Goal: Task Accomplishment & Management: Use online tool/utility

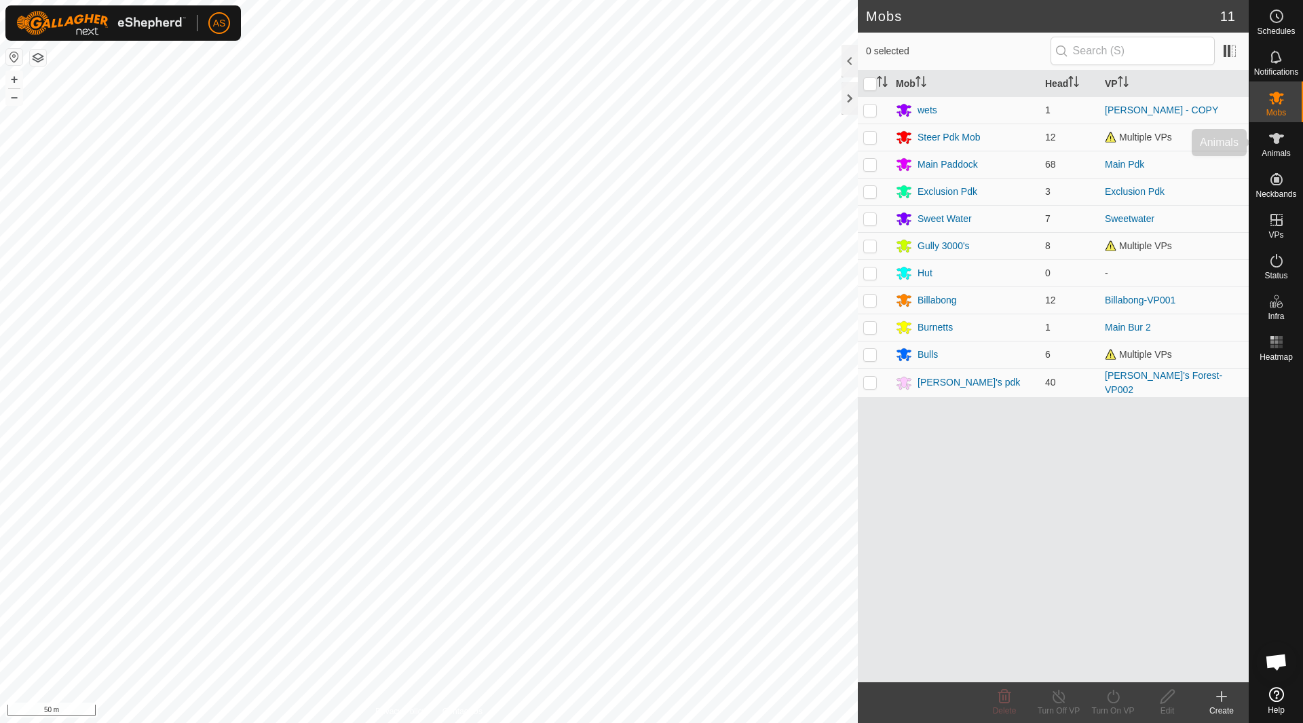
click at [1279, 138] on icon at bounding box center [1276, 138] width 16 height 16
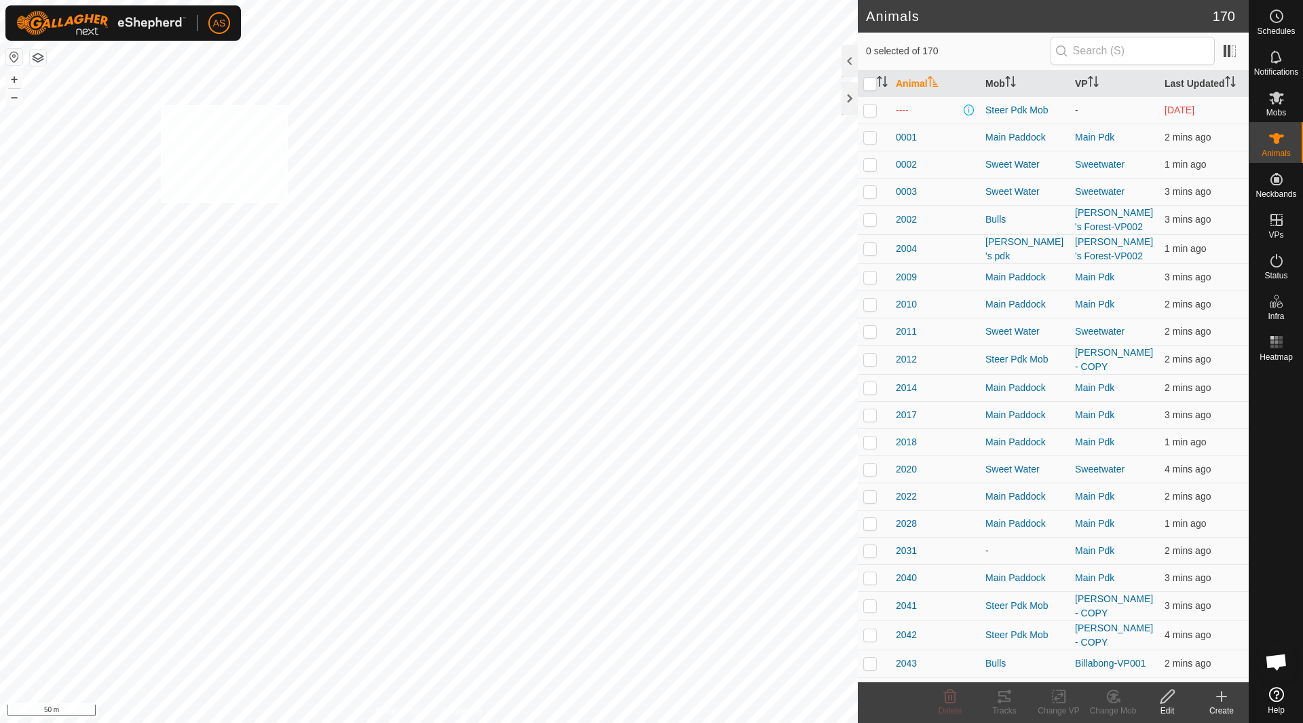
checkbox input "true"
click at [1000, 696] on icon at bounding box center [1004, 696] width 16 height 16
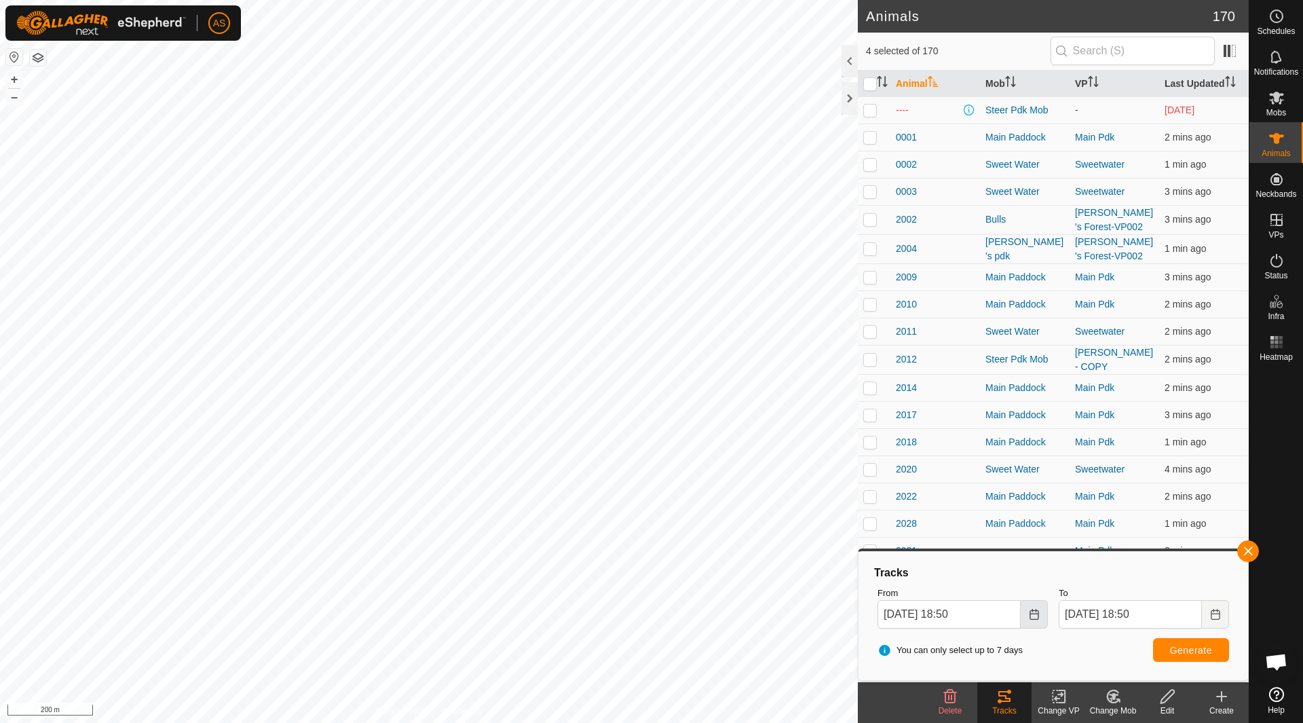
click at [1026, 611] on button "Choose Date" at bounding box center [1034, 614] width 27 height 29
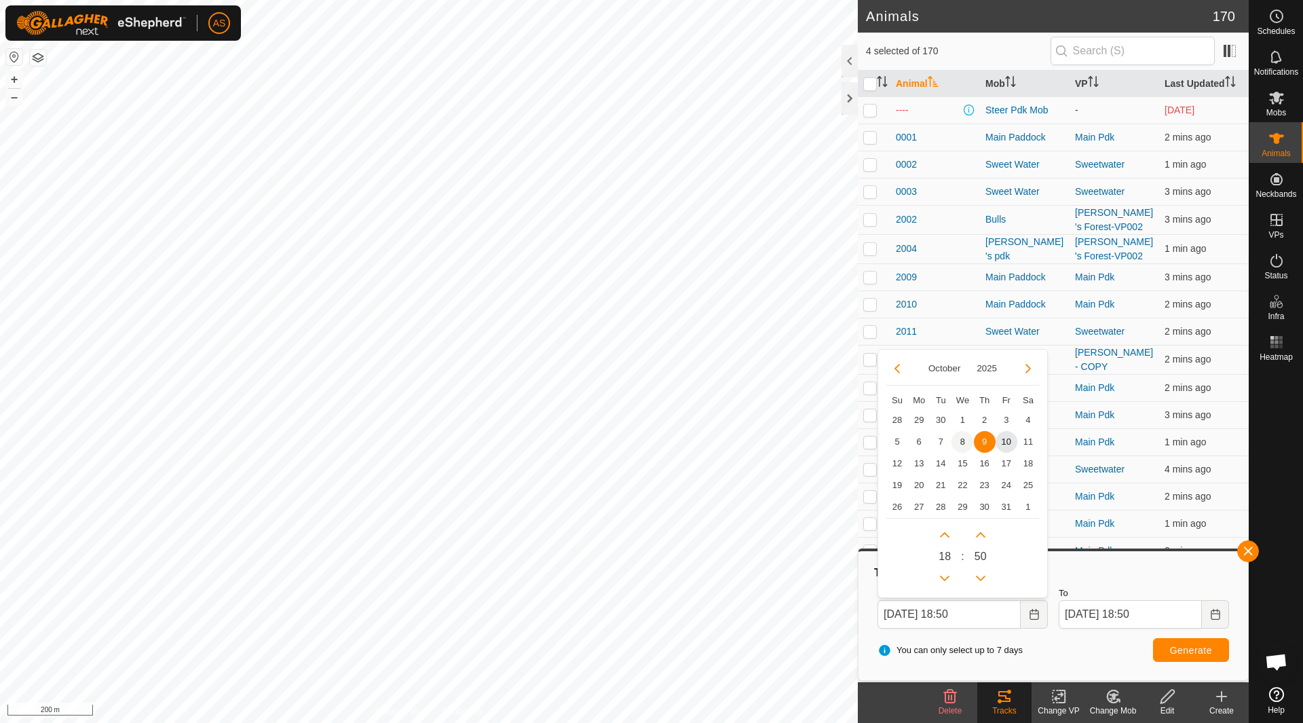
click at [964, 442] on span "8" at bounding box center [962, 442] width 22 height 22
type input "[DATE] 18:50"
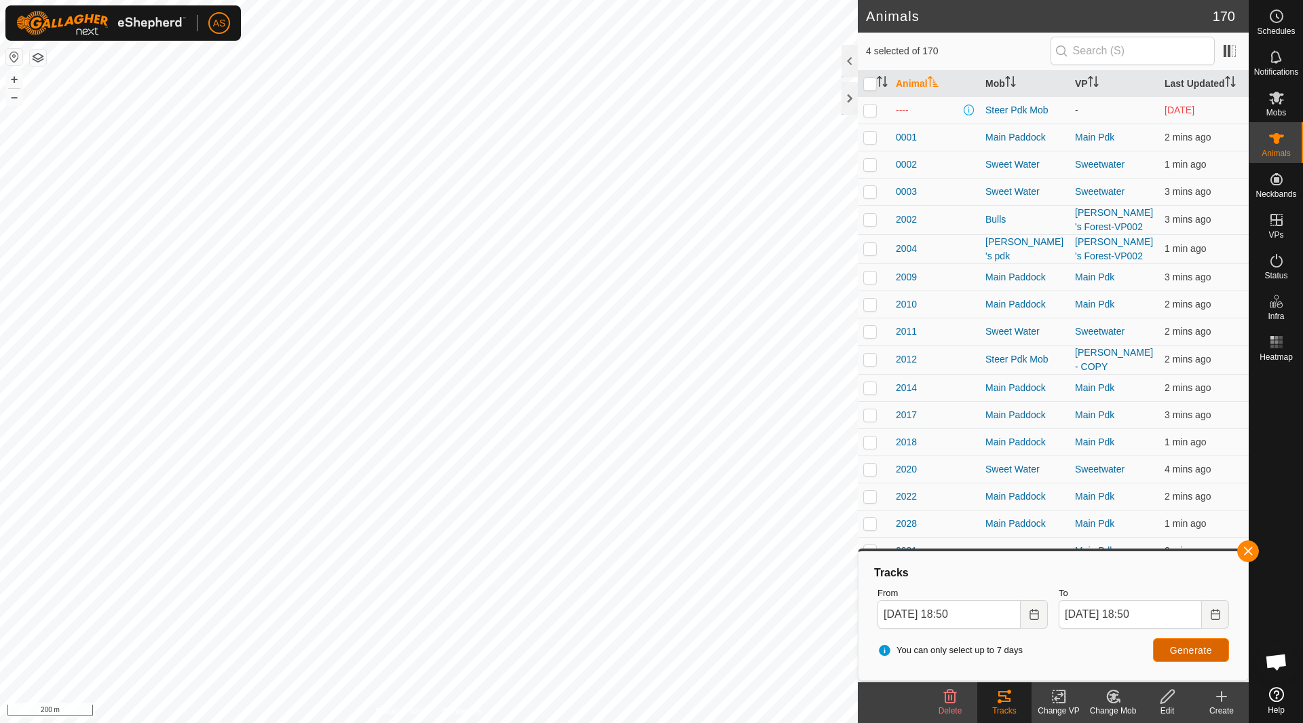
click at [1175, 651] on span "Generate" at bounding box center [1191, 650] width 42 height 11
click at [1243, 549] on button "button" at bounding box center [1248, 551] width 22 height 22
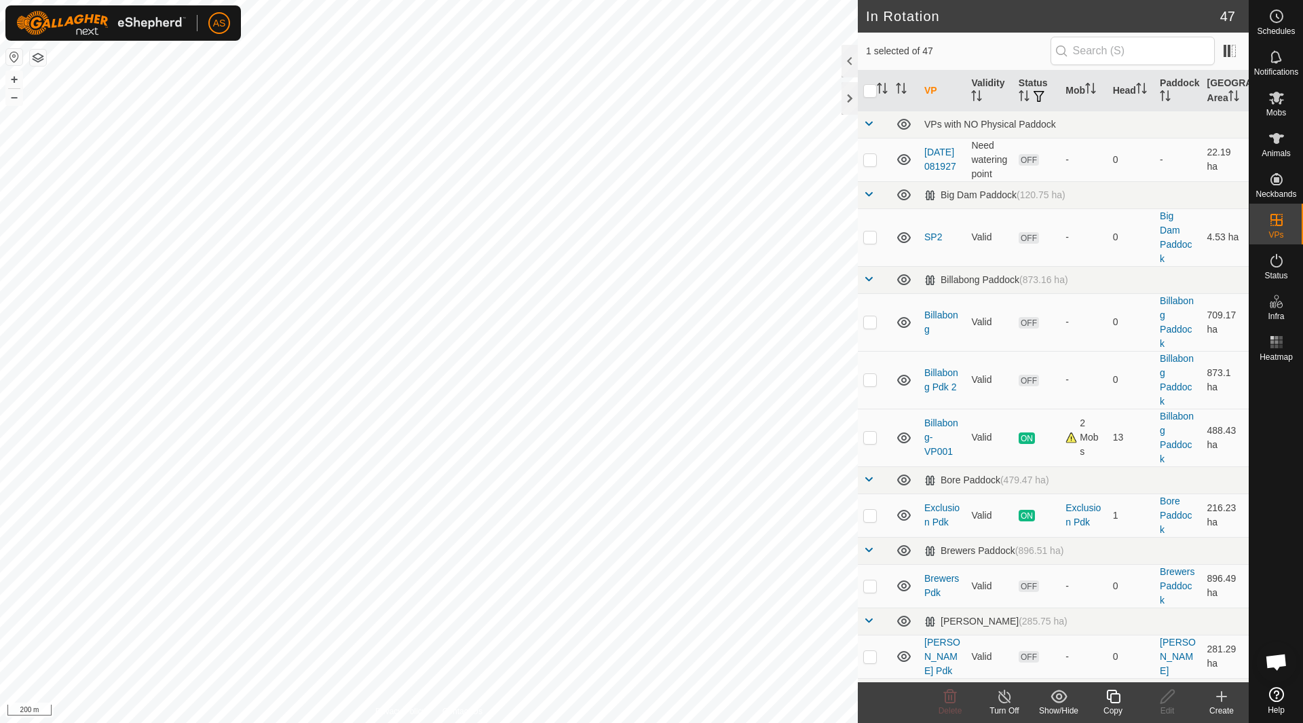
click at [1113, 700] on icon at bounding box center [1113, 696] width 17 height 16
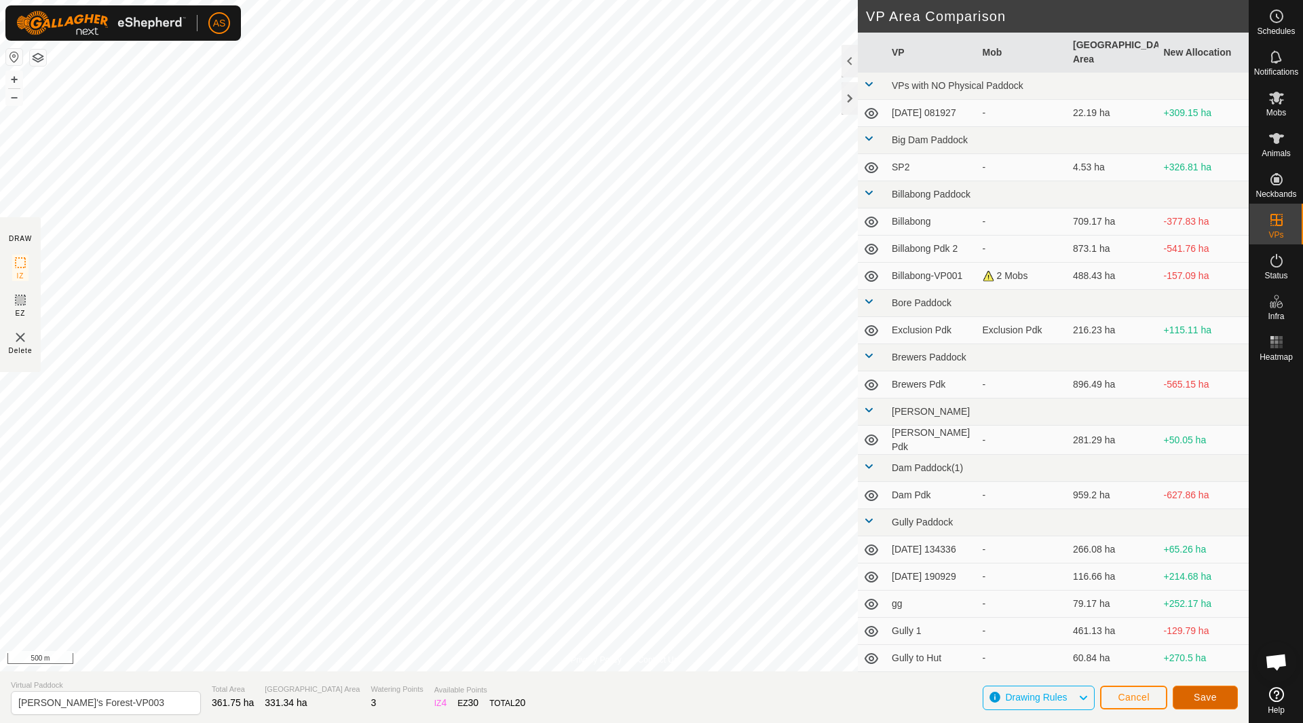
click at [1202, 698] on span "Save" at bounding box center [1205, 697] width 23 height 11
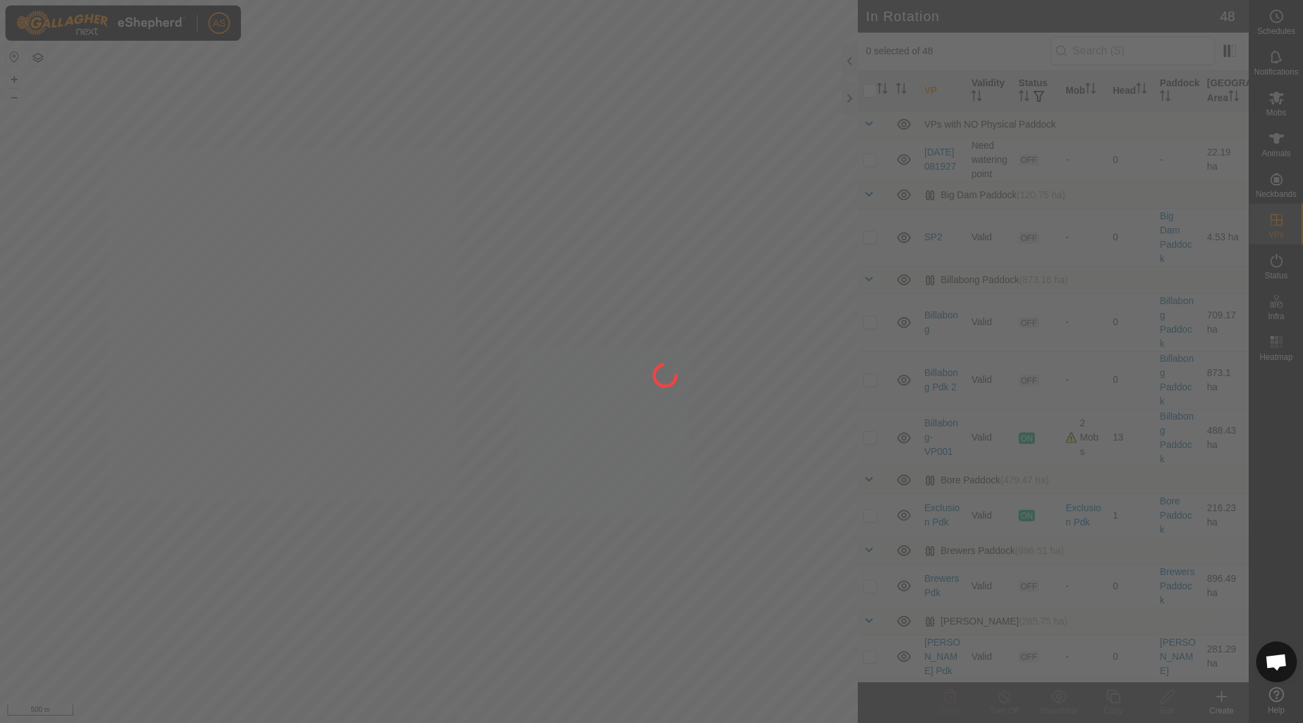
drag, startPoint x: 244, startPoint y: 379, endPoint x: 281, endPoint y: 395, distance: 39.8
click at [457, 499] on div "AS Schedules Notifications Mobs Animals Neckbands VPs Status Infra Heatmap Help…" at bounding box center [651, 361] width 1303 height 723
checkbox input "true"
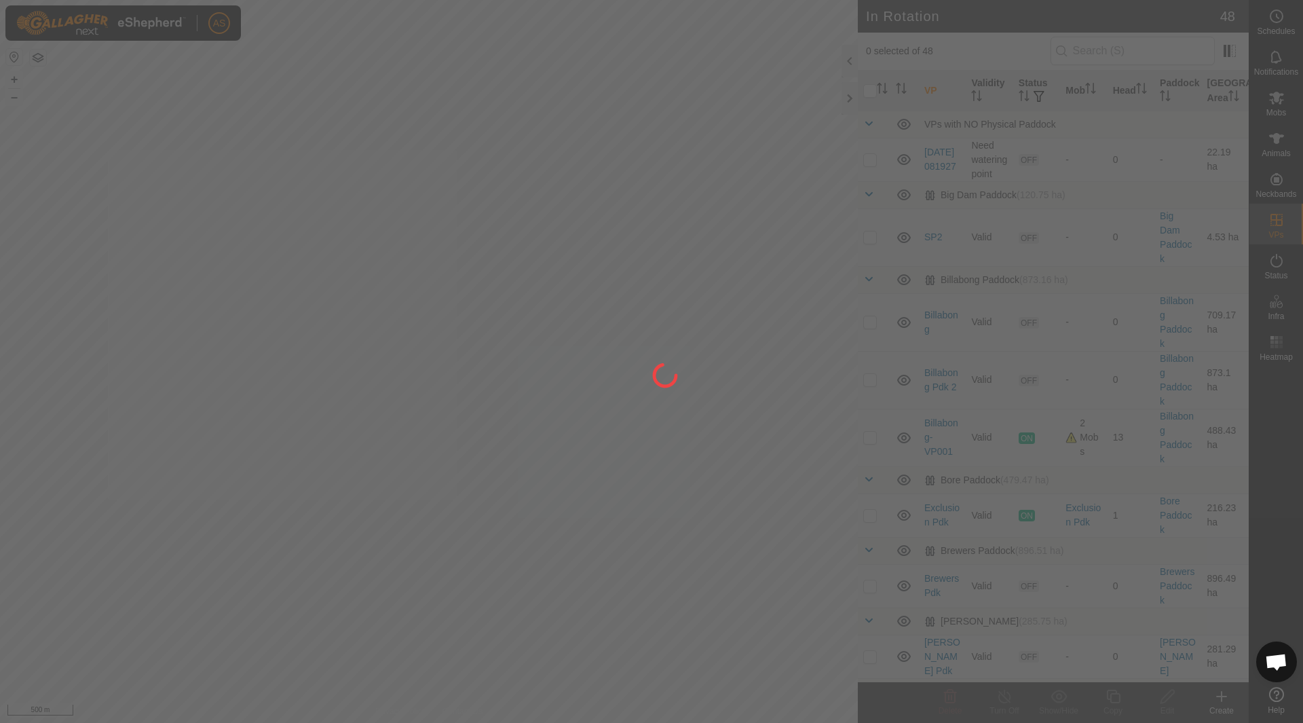
checkbox input "true"
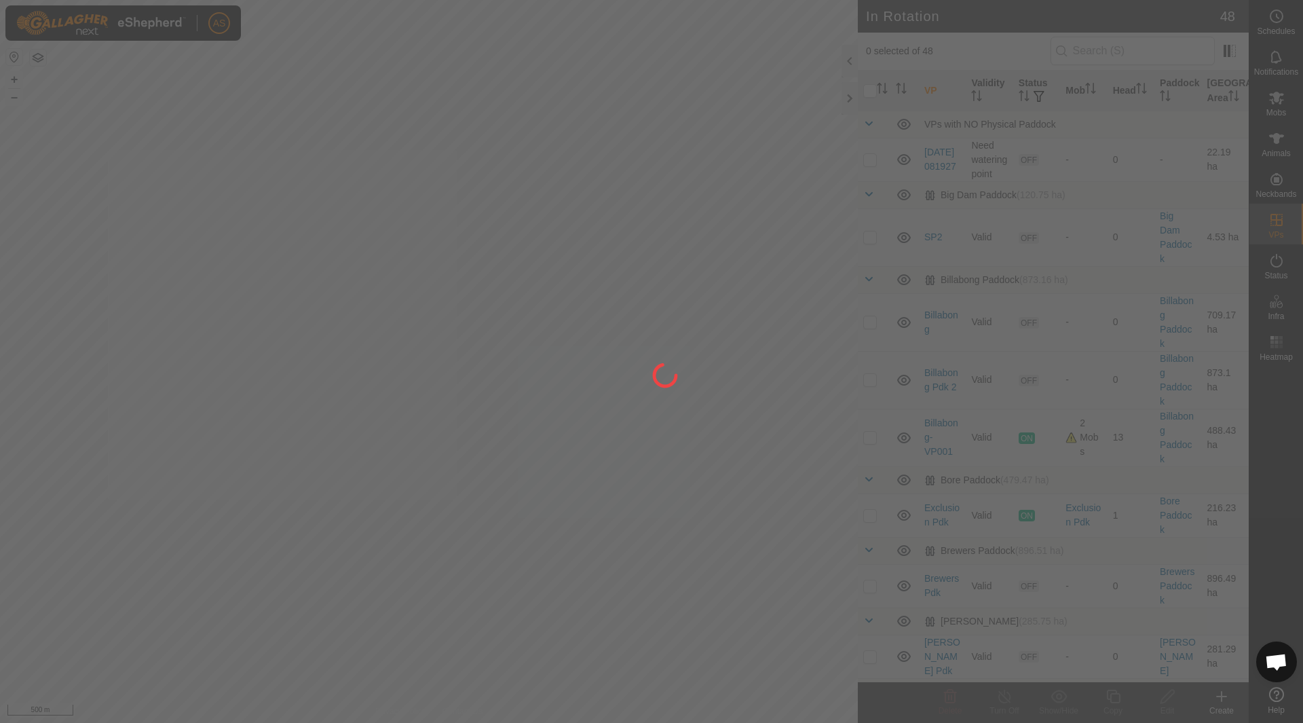
checkbox input "true"
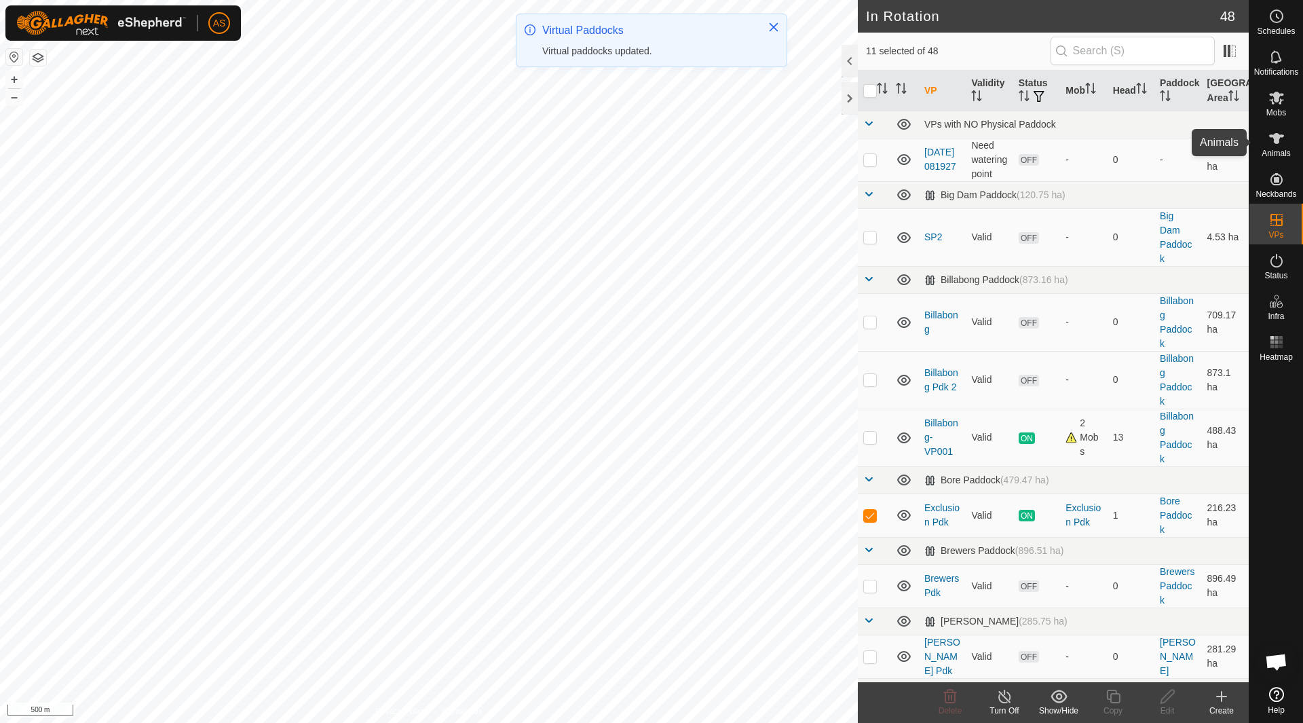
click at [1277, 140] on icon at bounding box center [1276, 138] width 15 height 11
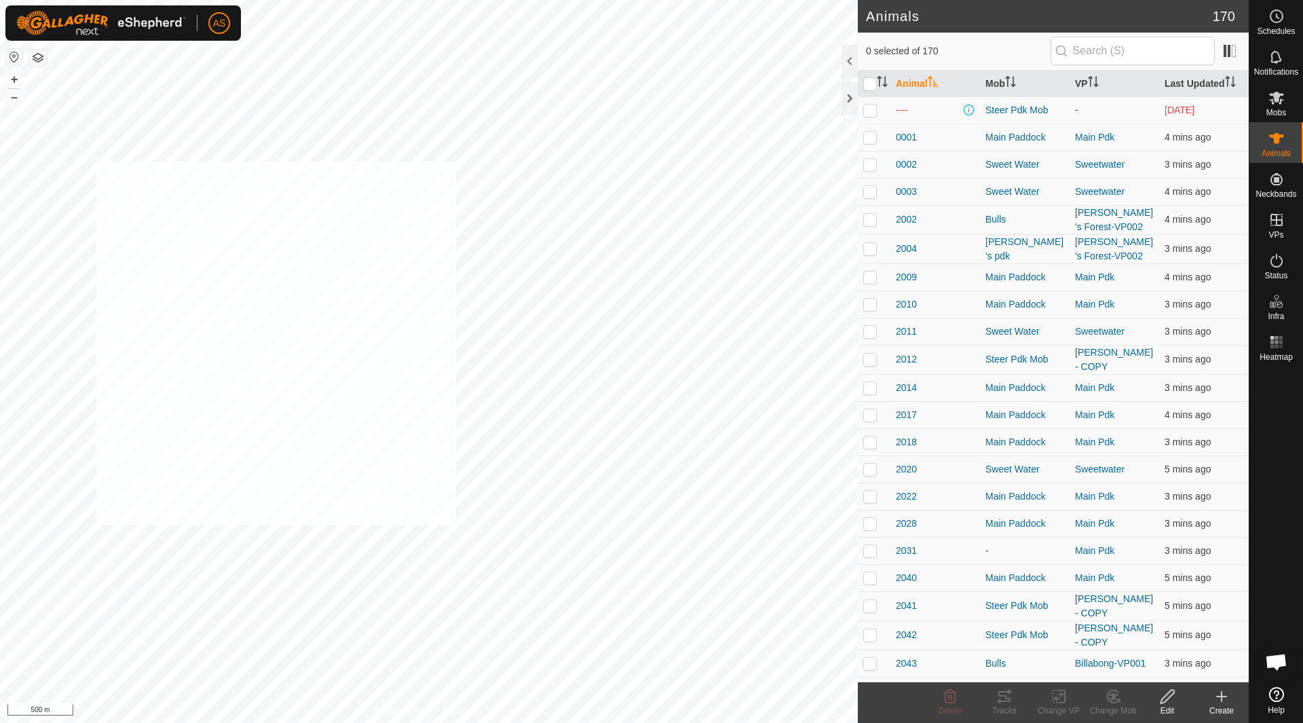
checkbox input "true"
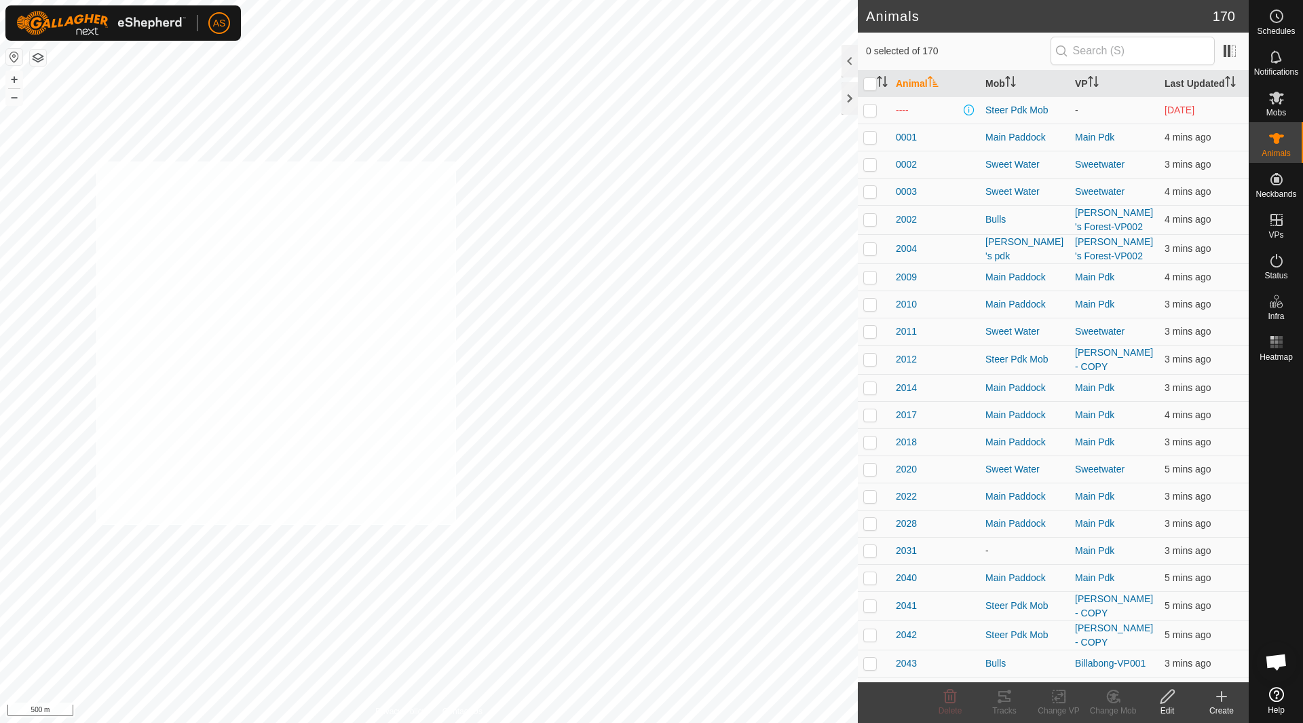
checkbox input "true"
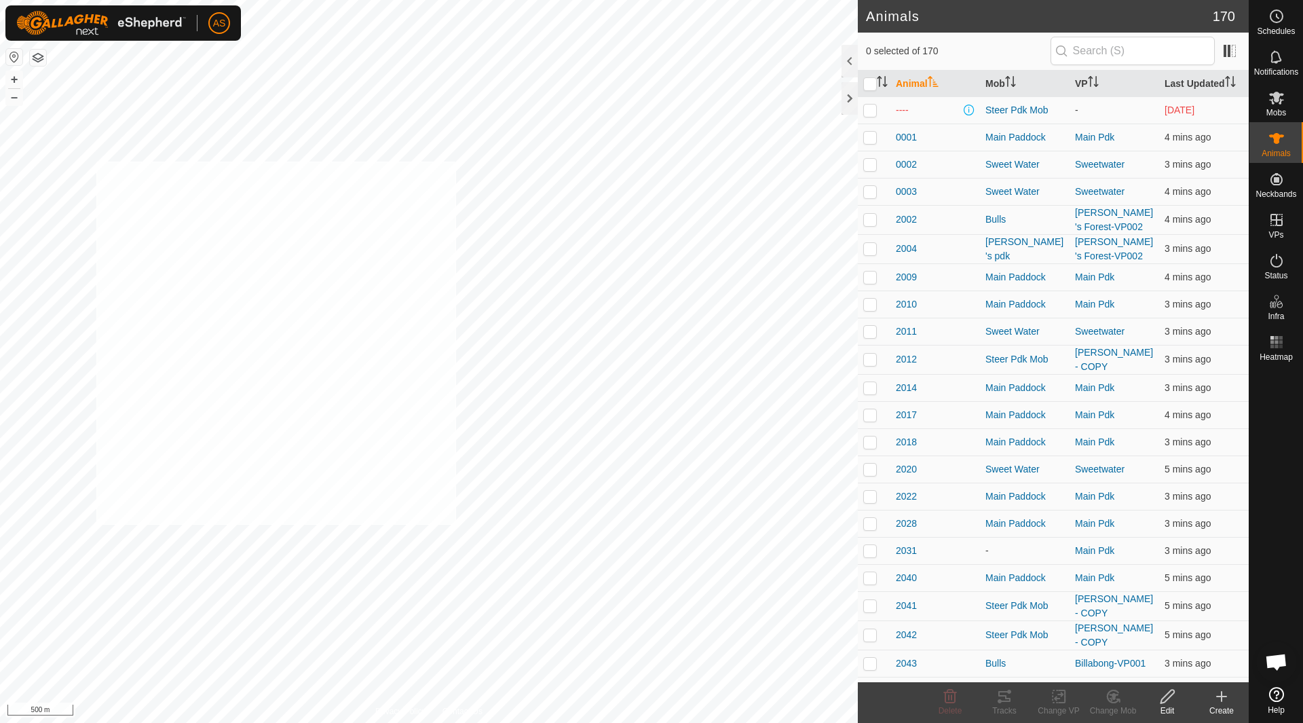
checkbox input "true"
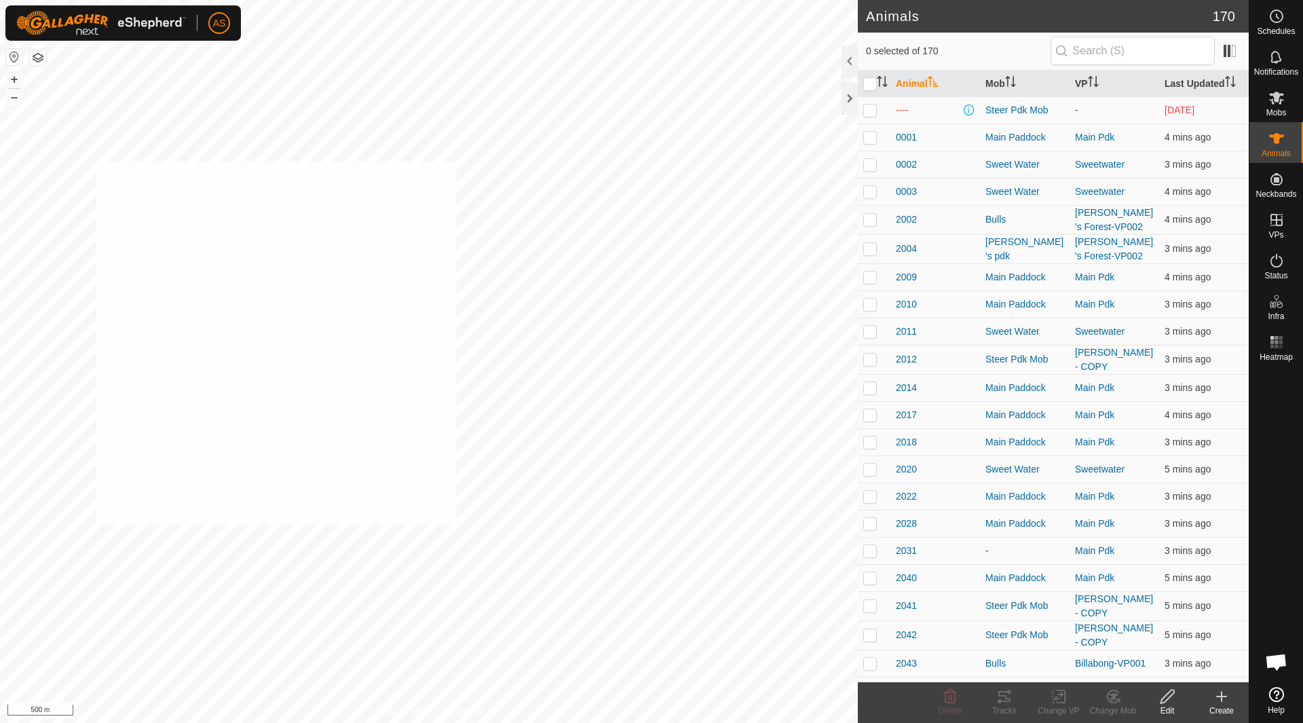
checkbox input "true"
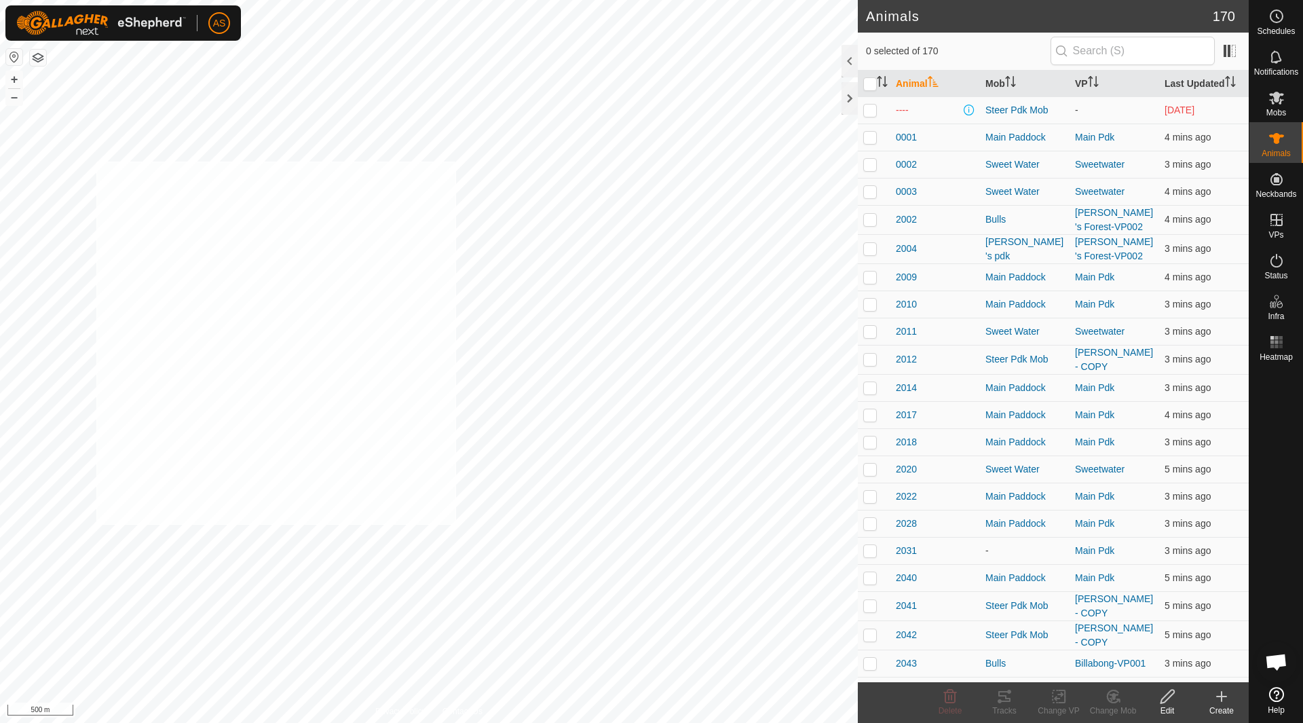
checkbox input "true"
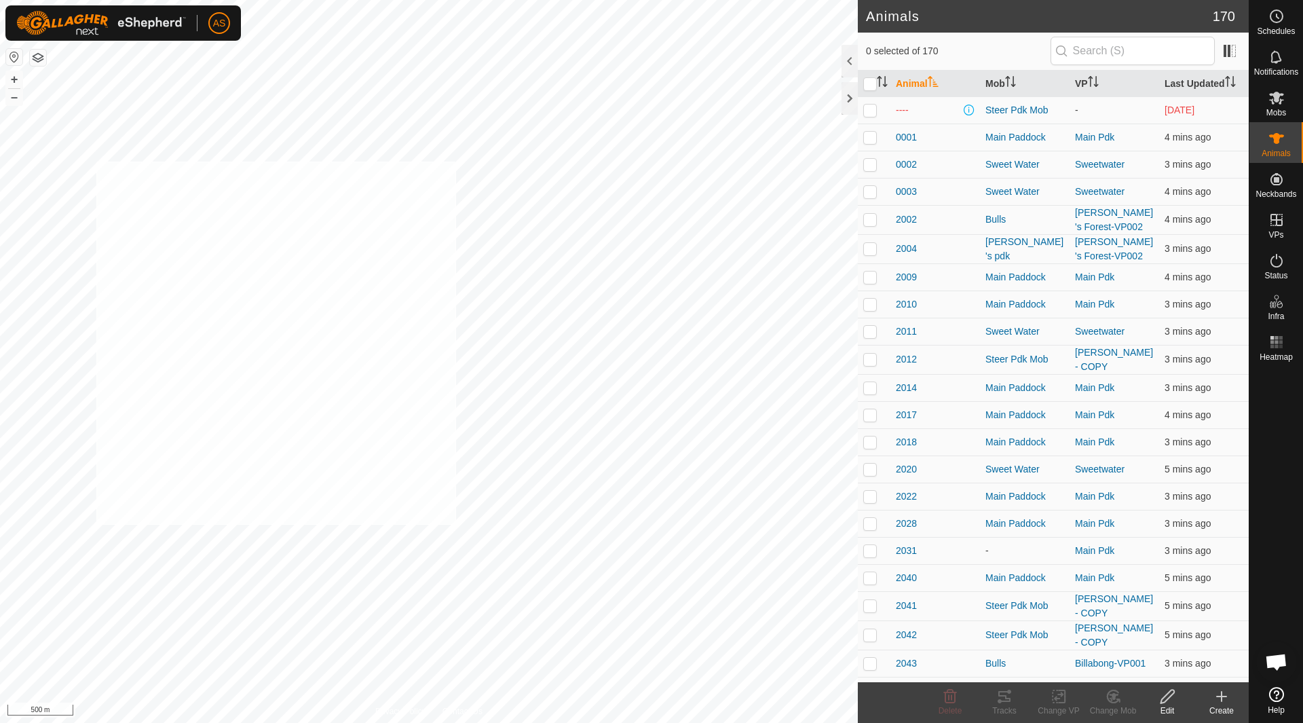
checkbox input "true"
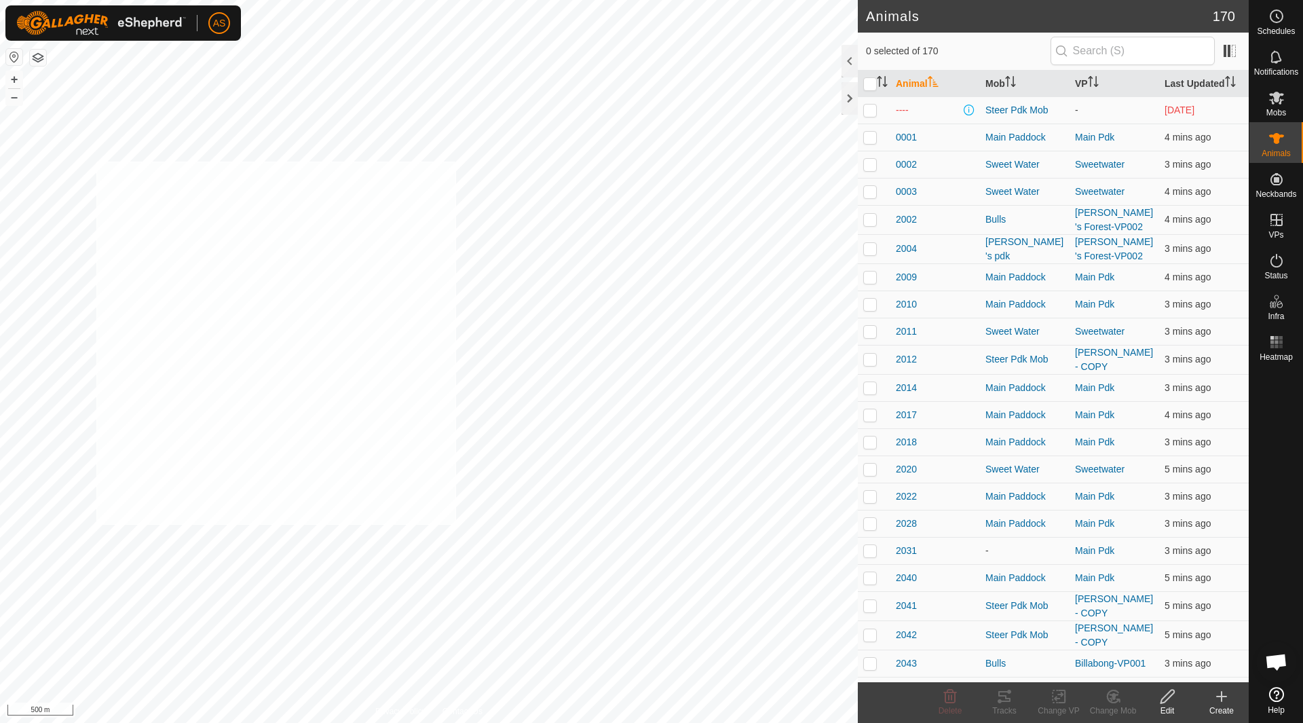
checkbox input "true"
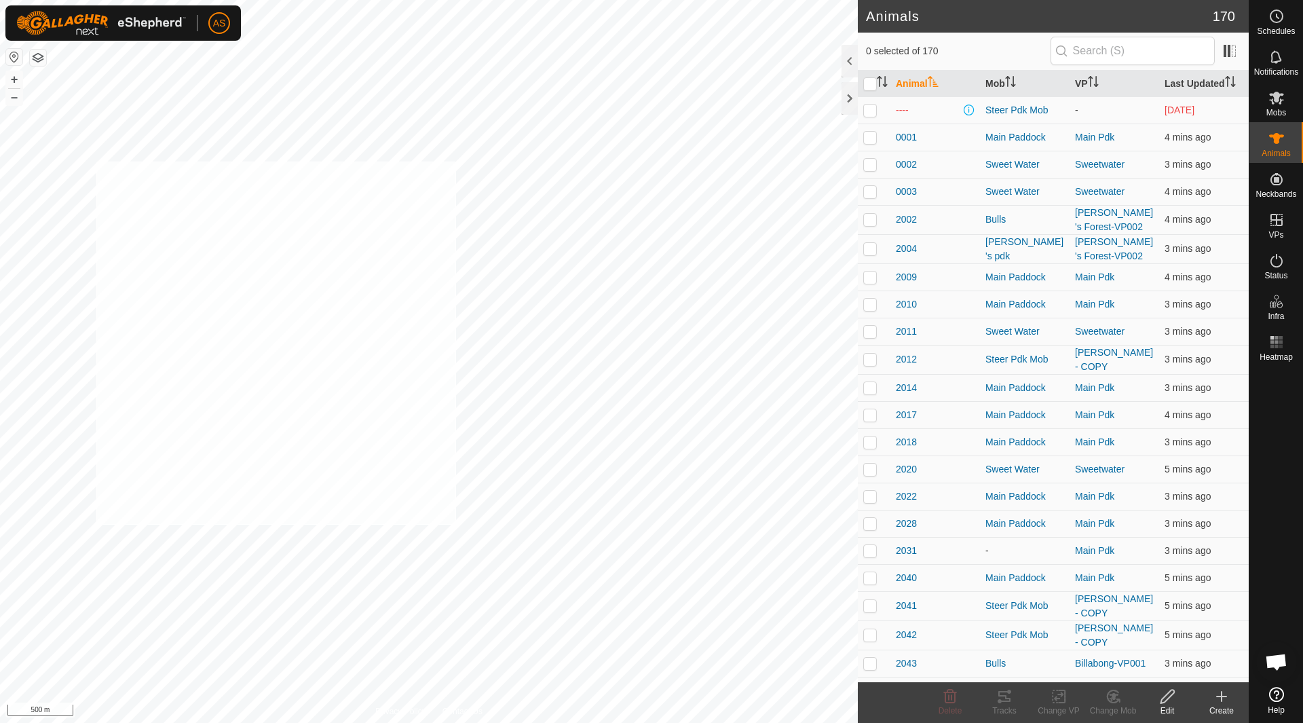
checkbox input "true"
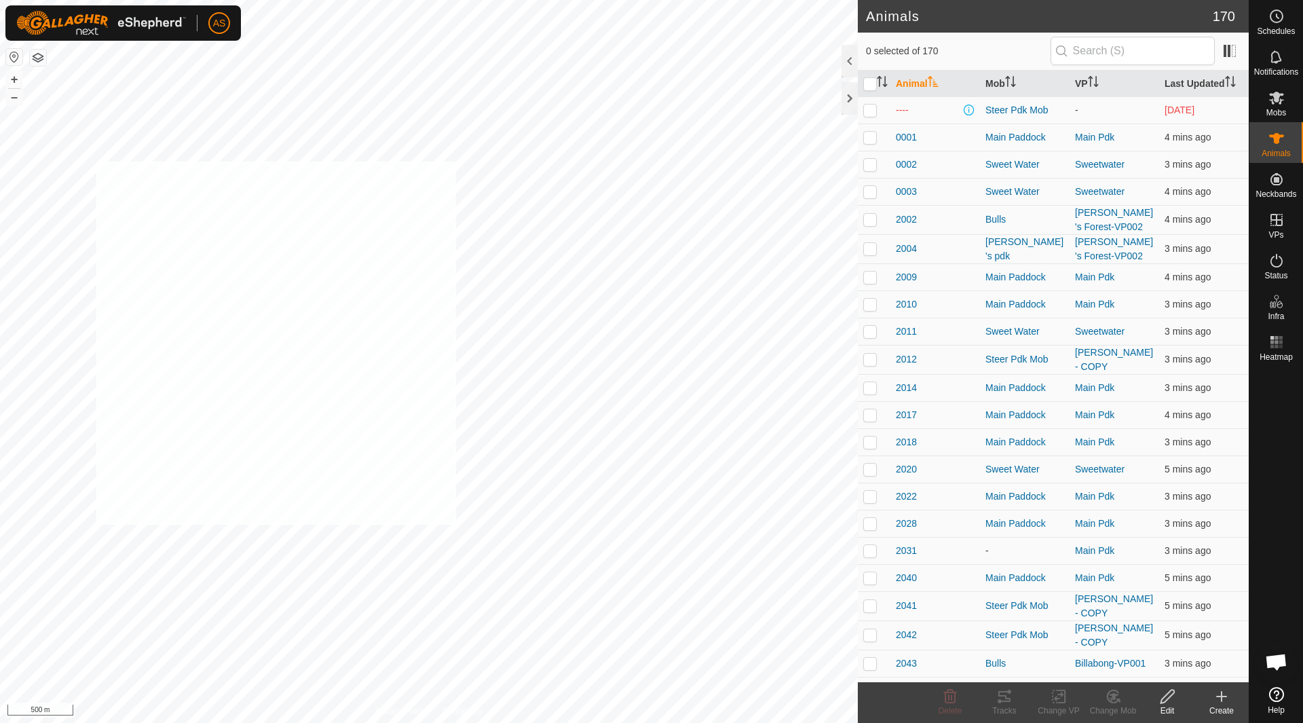
checkbox input "true"
click at [1061, 702] on icon at bounding box center [1062, 696] width 6 height 12
click at [1087, 641] on link "Choose VP..." at bounding box center [1099, 637] width 134 height 27
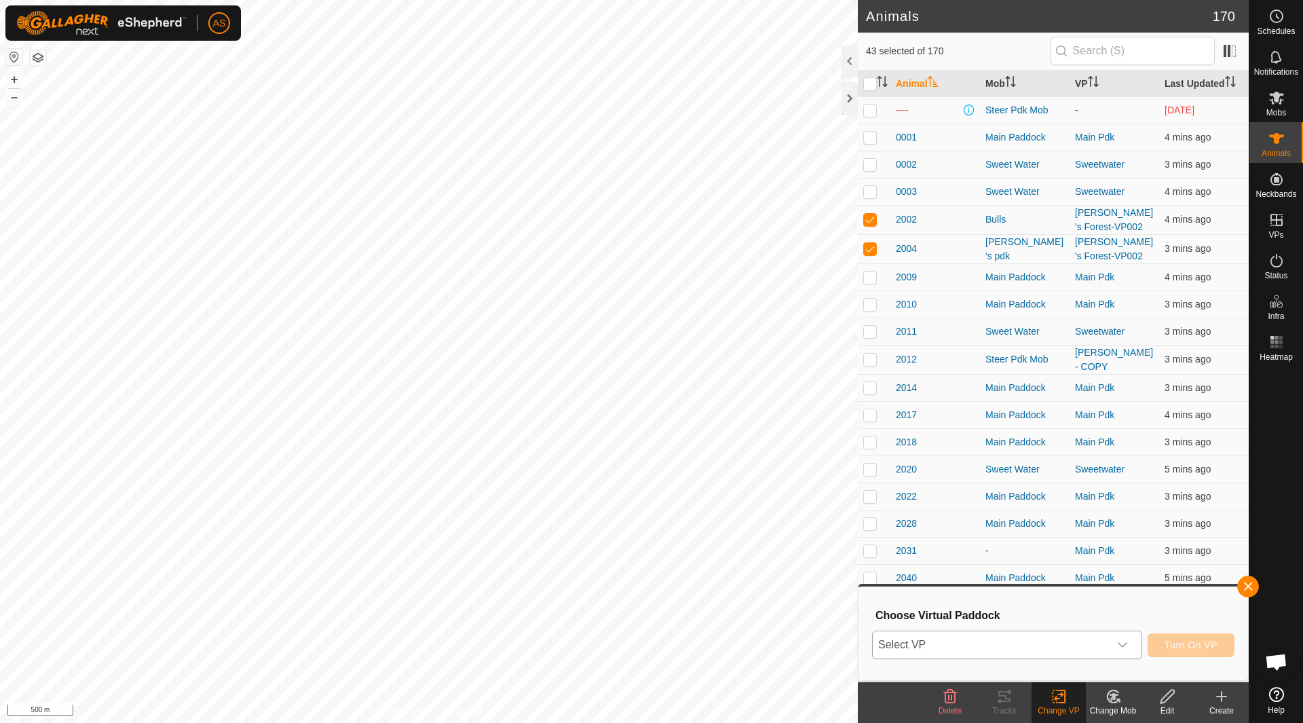
click at [1004, 645] on span "Select VP" at bounding box center [991, 644] width 236 height 27
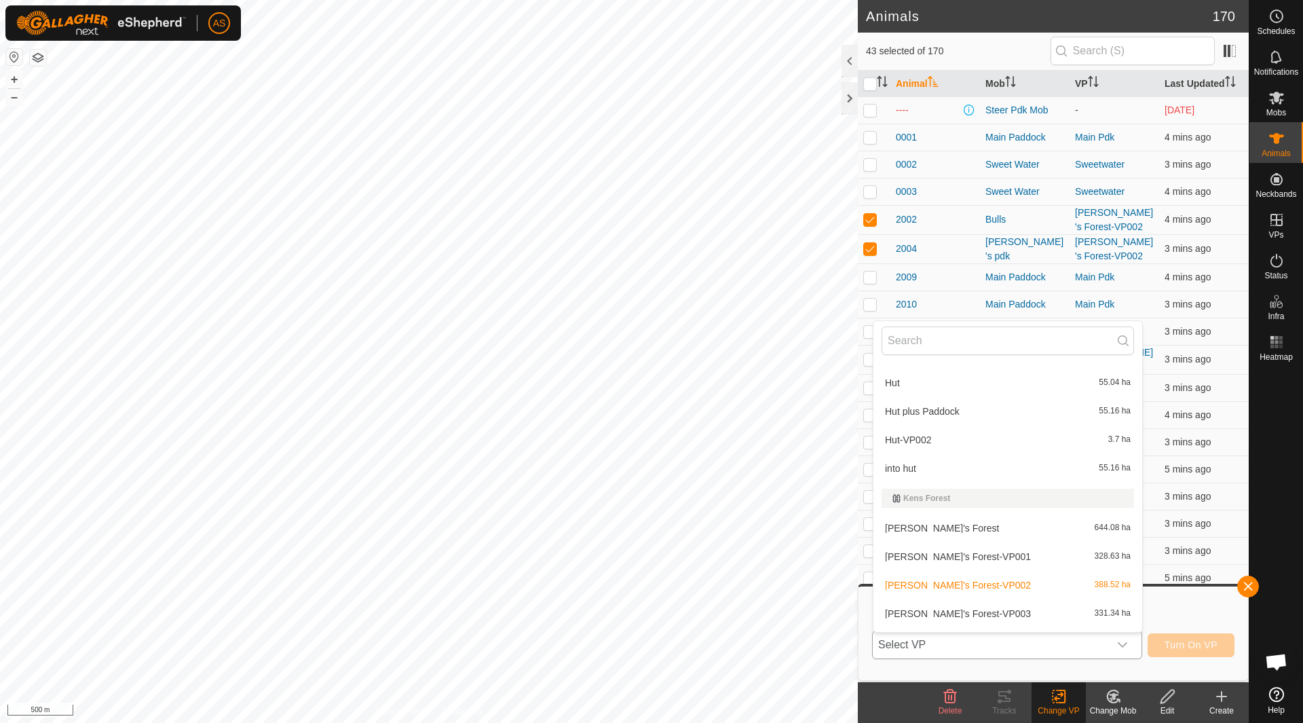
scroll to position [973, 0]
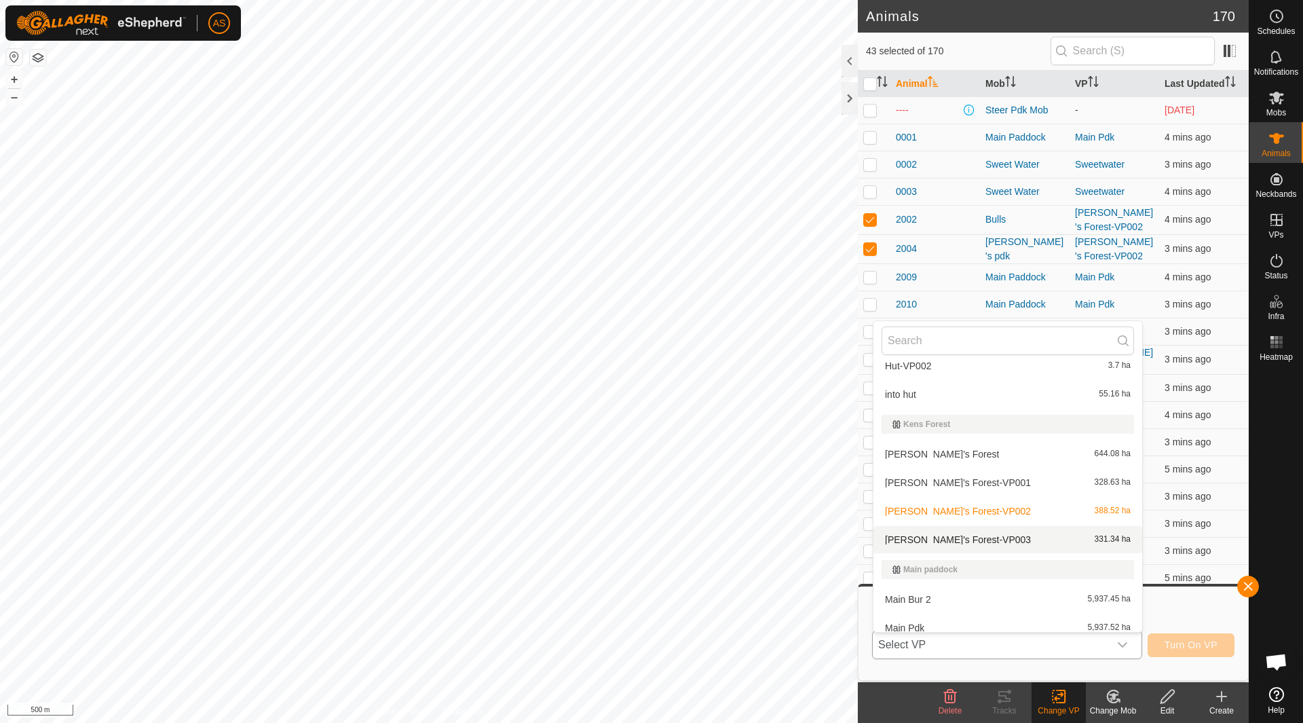
click at [945, 535] on li "[PERSON_NAME]'s Forest-VP003 331.34 ha" at bounding box center [1007, 539] width 269 height 27
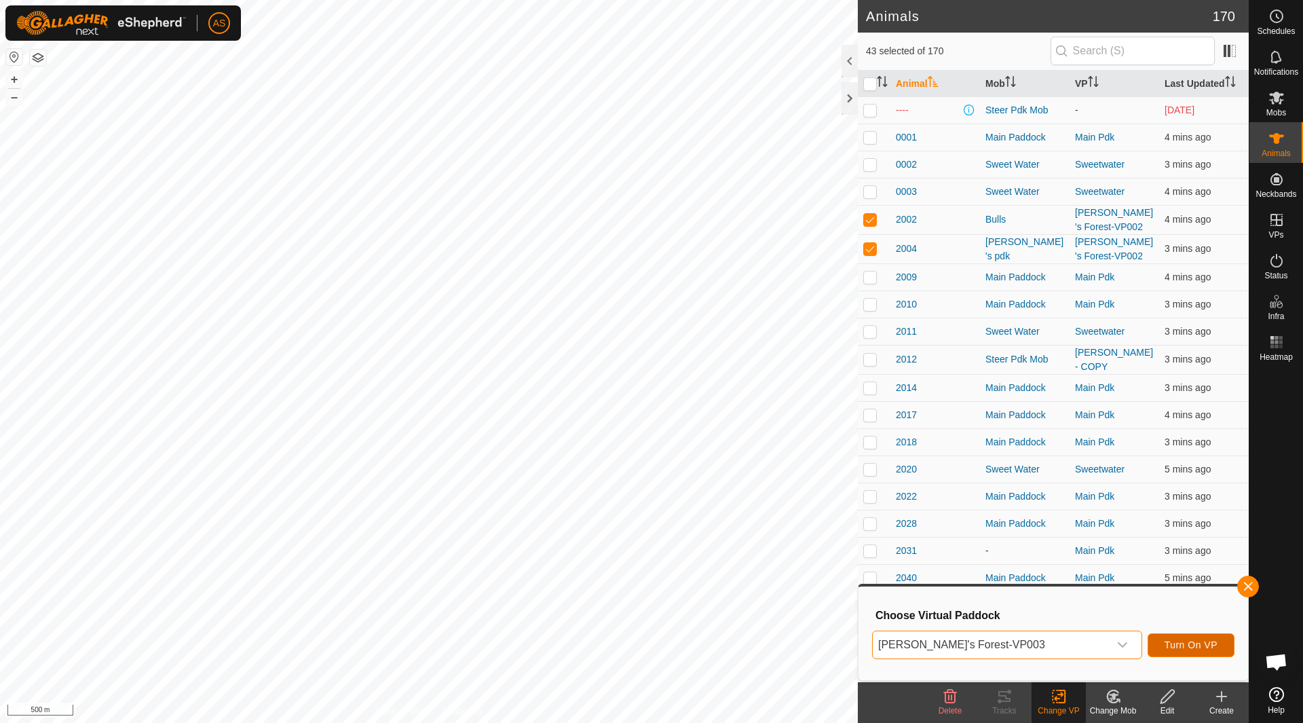
click at [1188, 645] on span "Turn On VP" at bounding box center [1191, 644] width 53 height 11
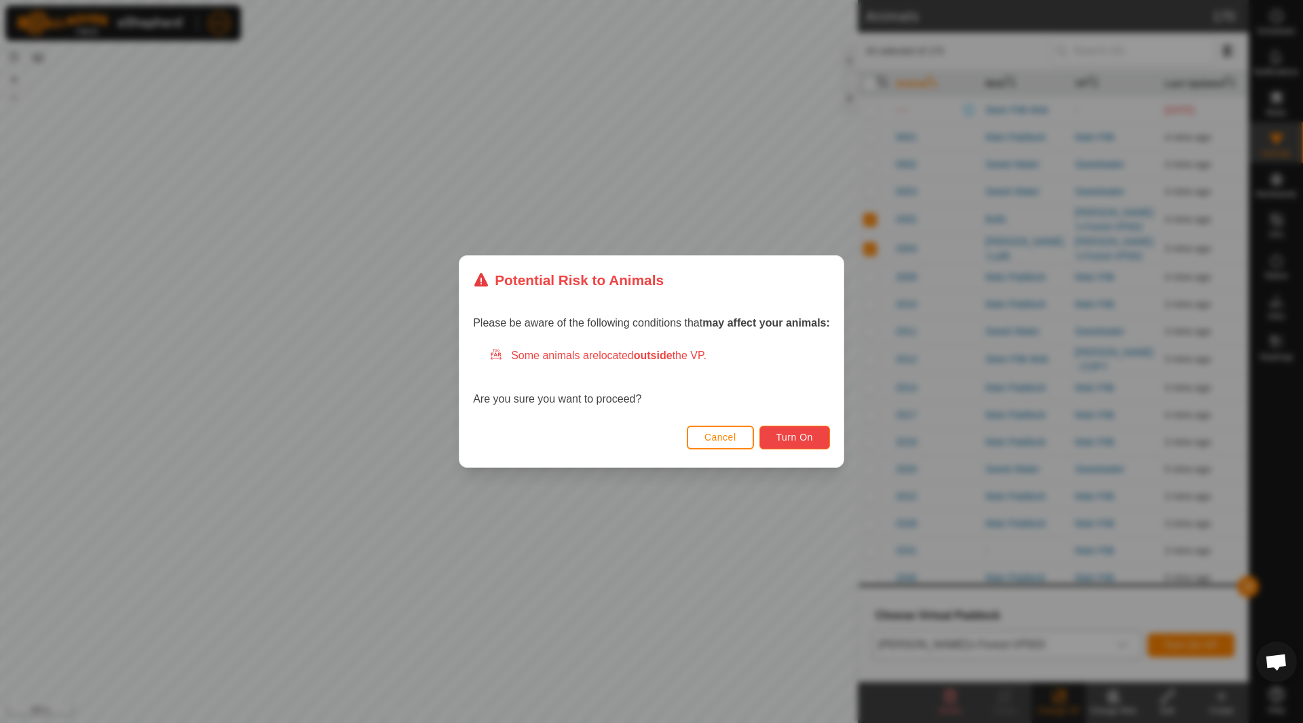
click at [784, 443] on button "Turn On" at bounding box center [794, 438] width 71 height 24
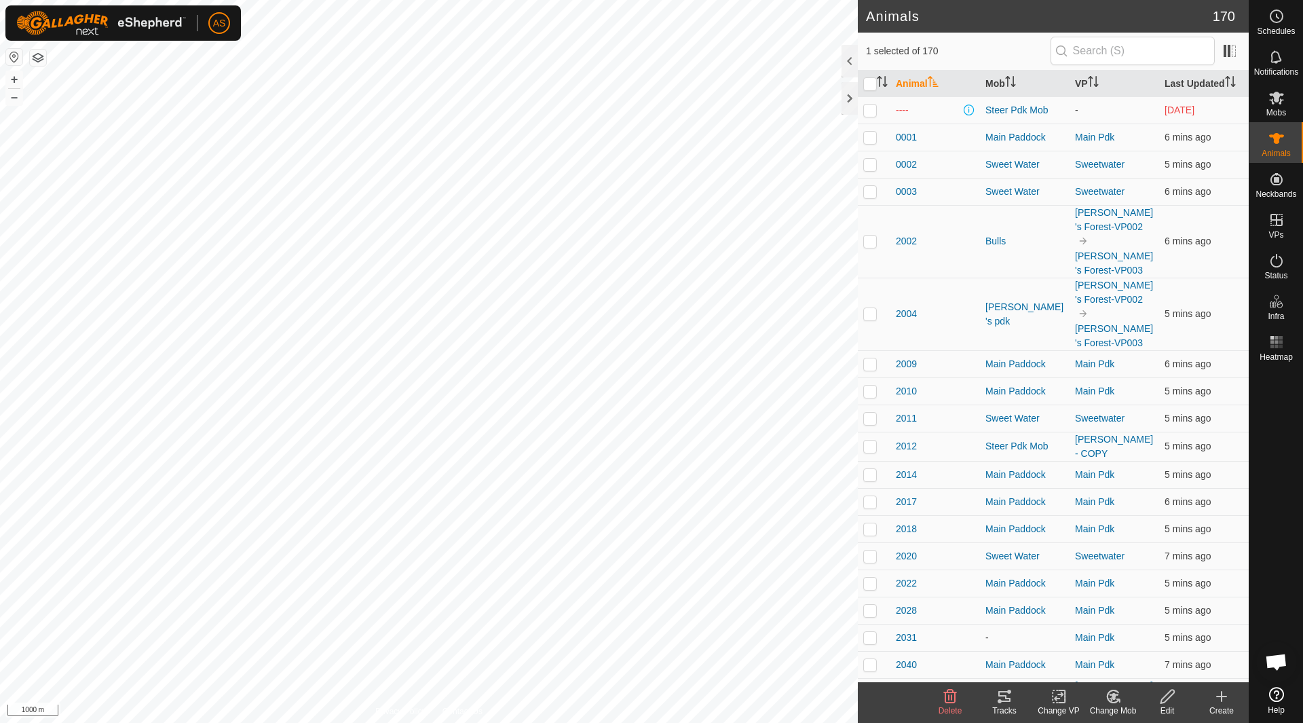
click at [1004, 701] on icon at bounding box center [1004, 696] width 12 height 11
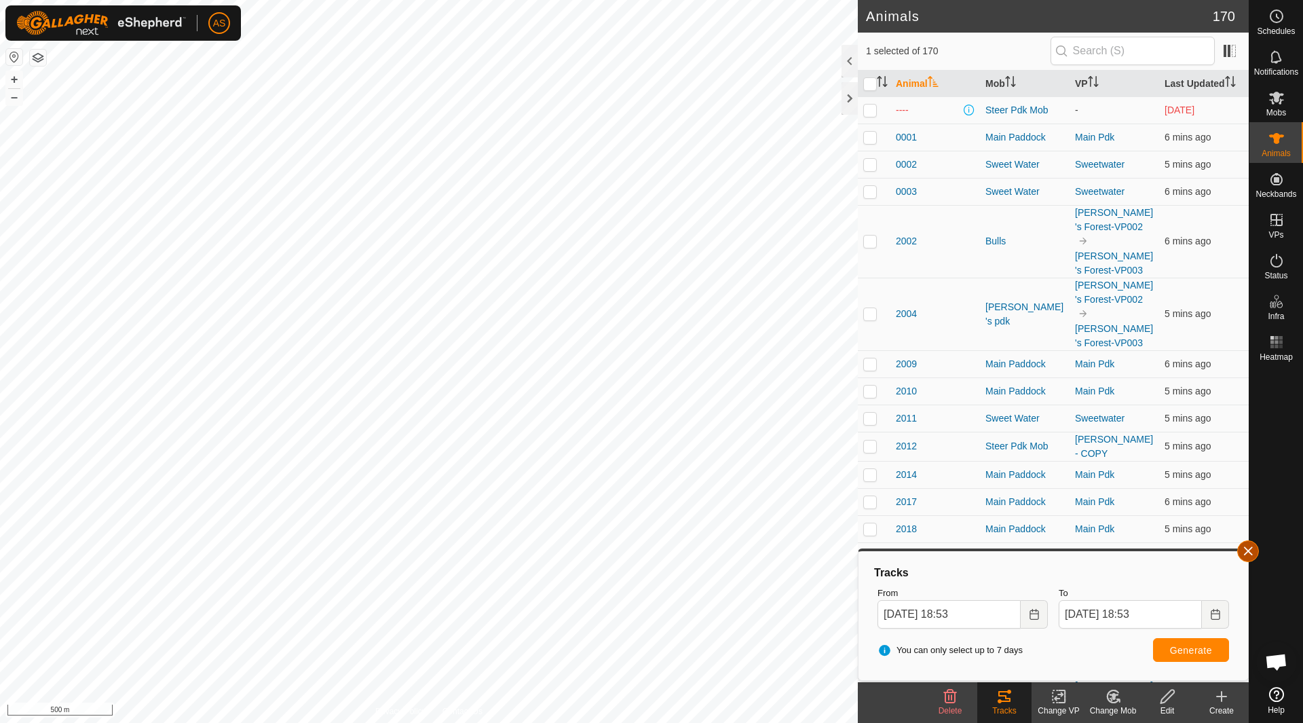
click at [1247, 550] on button "button" at bounding box center [1248, 551] width 22 height 22
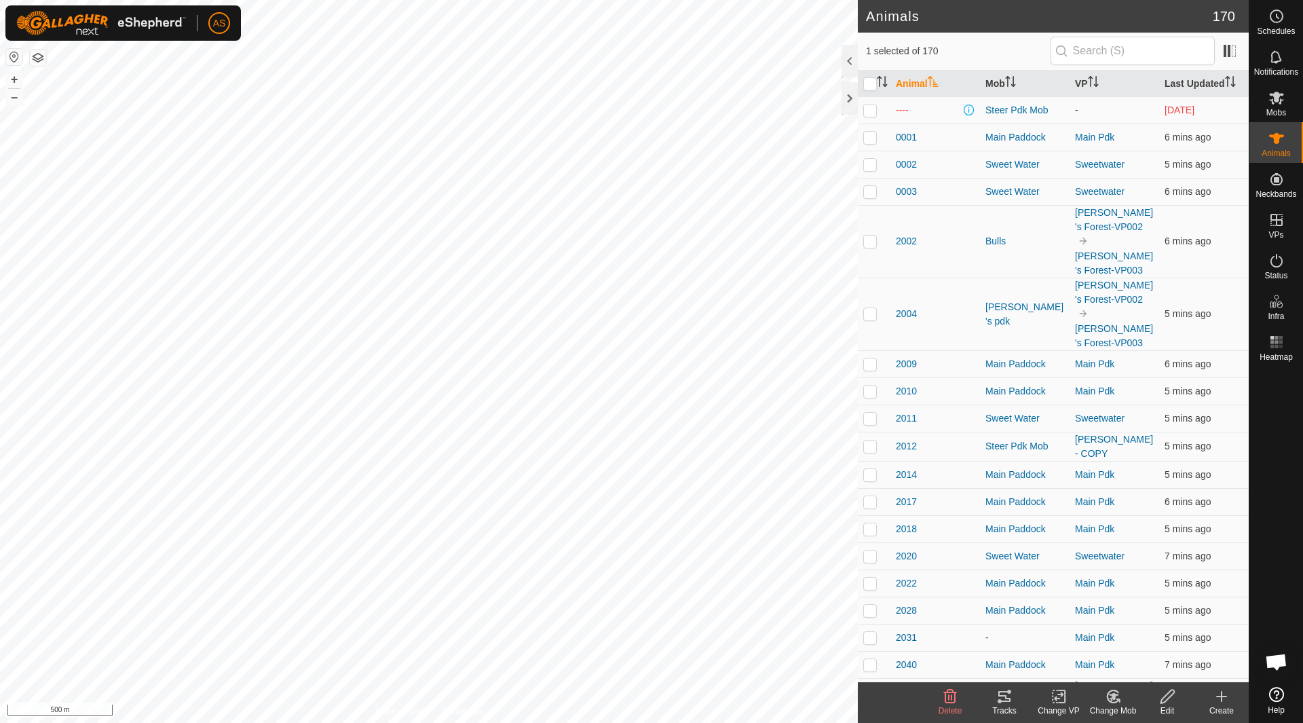
click at [1058, 694] on icon at bounding box center [1059, 696] width 10 height 9
click at [1074, 648] on link "Choose VP..." at bounding box center [1099, 637] width 134 height 27
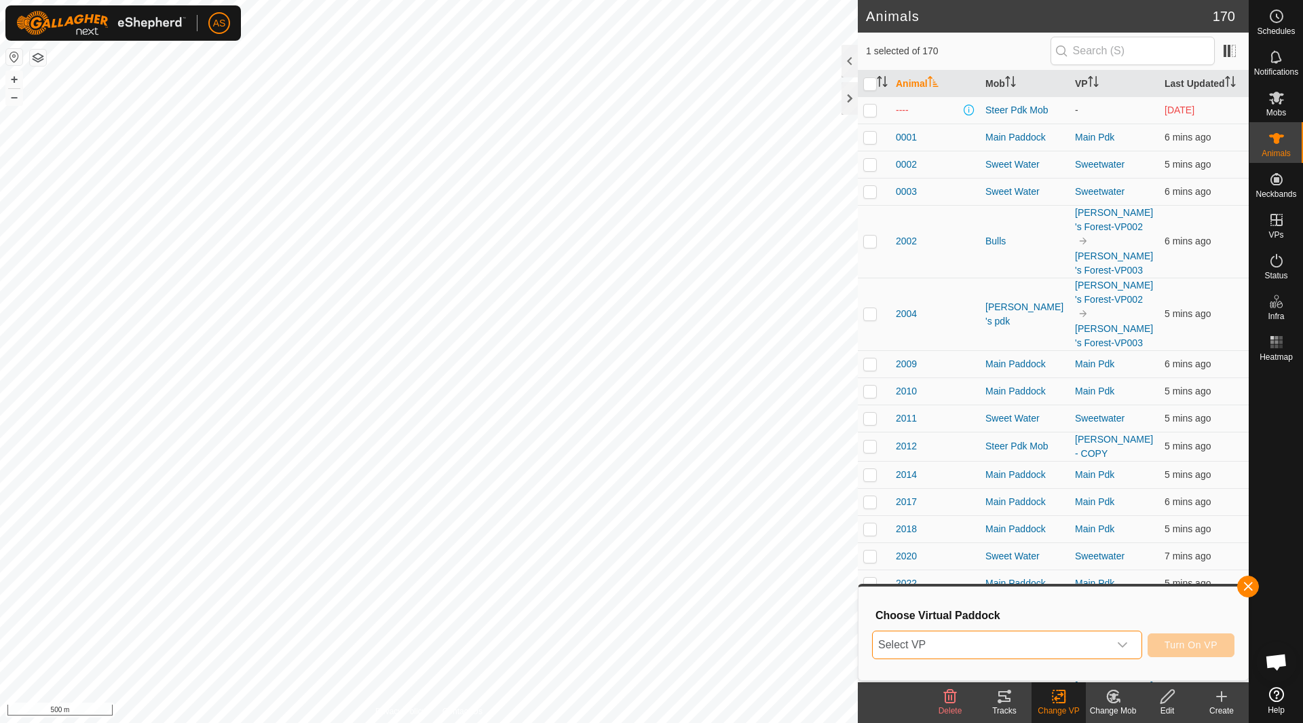
click at [996, 641] on span "Select VP" at bounding box center [991, 644] width 236 height 27
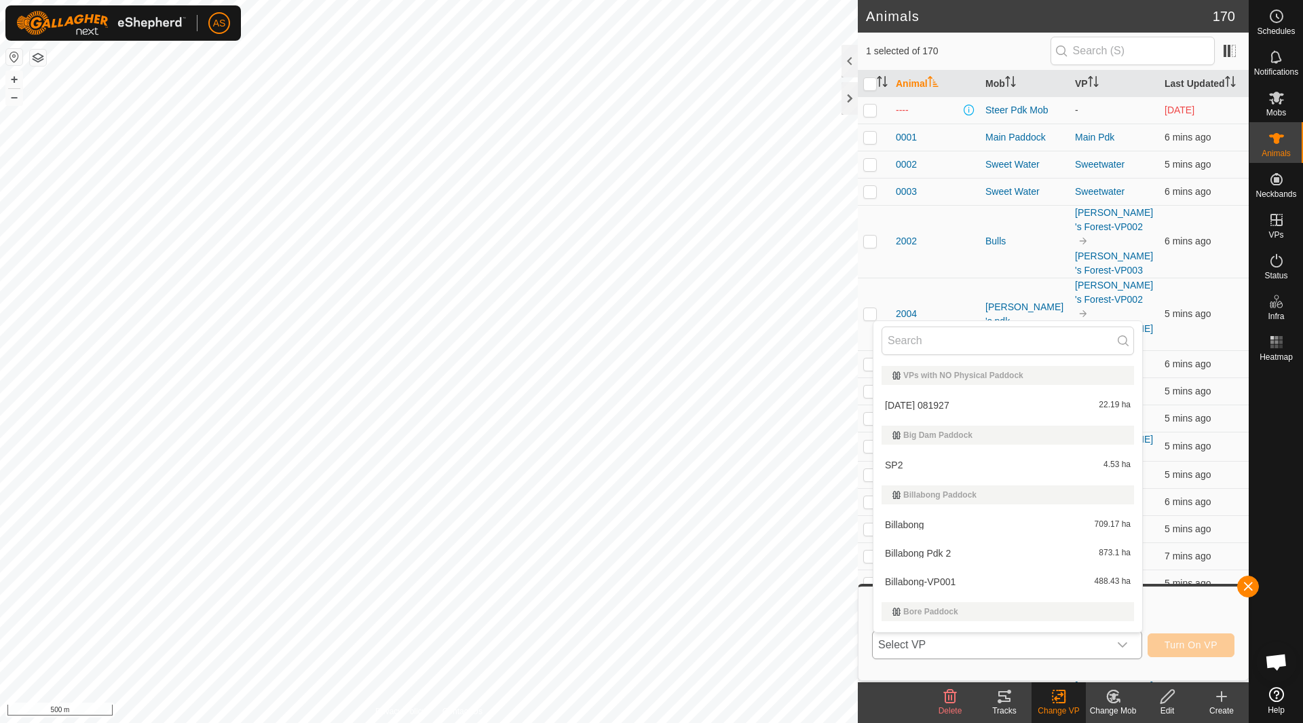
click at [948, 576] on li "Billabong-VP001 488.43 ha" at bounding box center [1007, 581] width 269 height 27
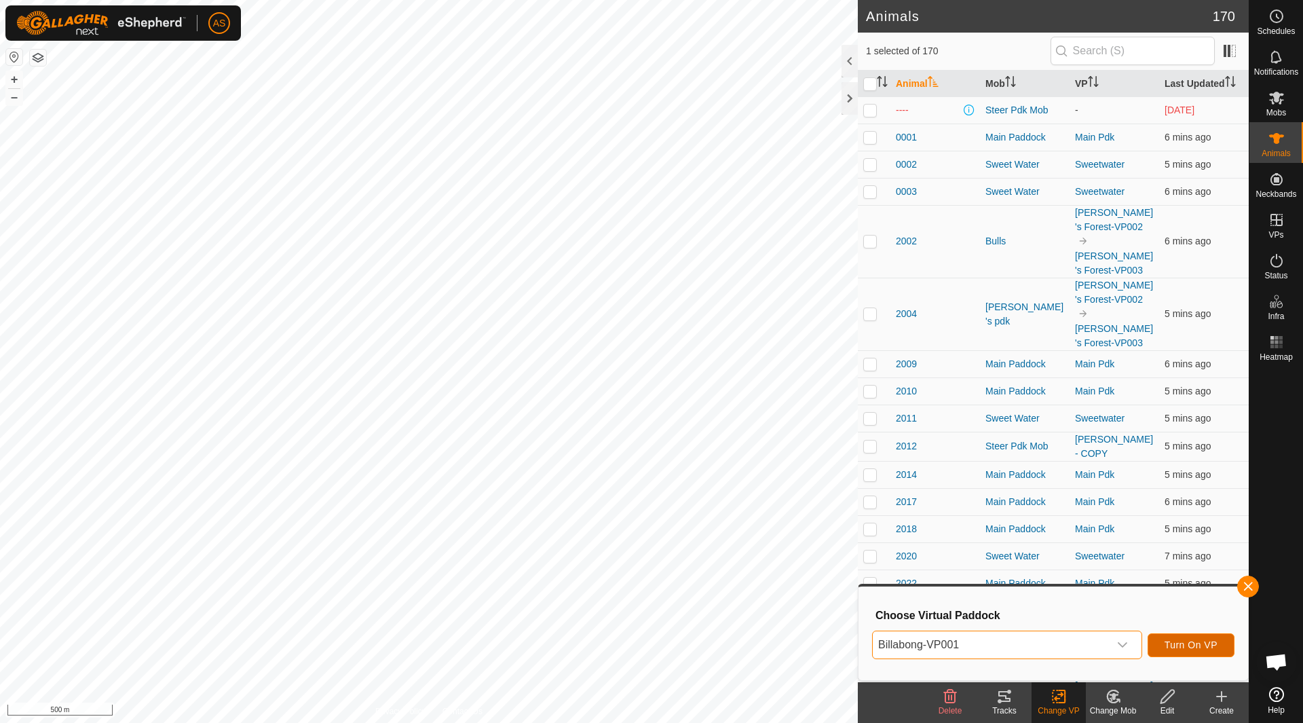
click at [1174, 641] on span "Turn On VP" at bounding box center [1191, 644] width 53 height 11
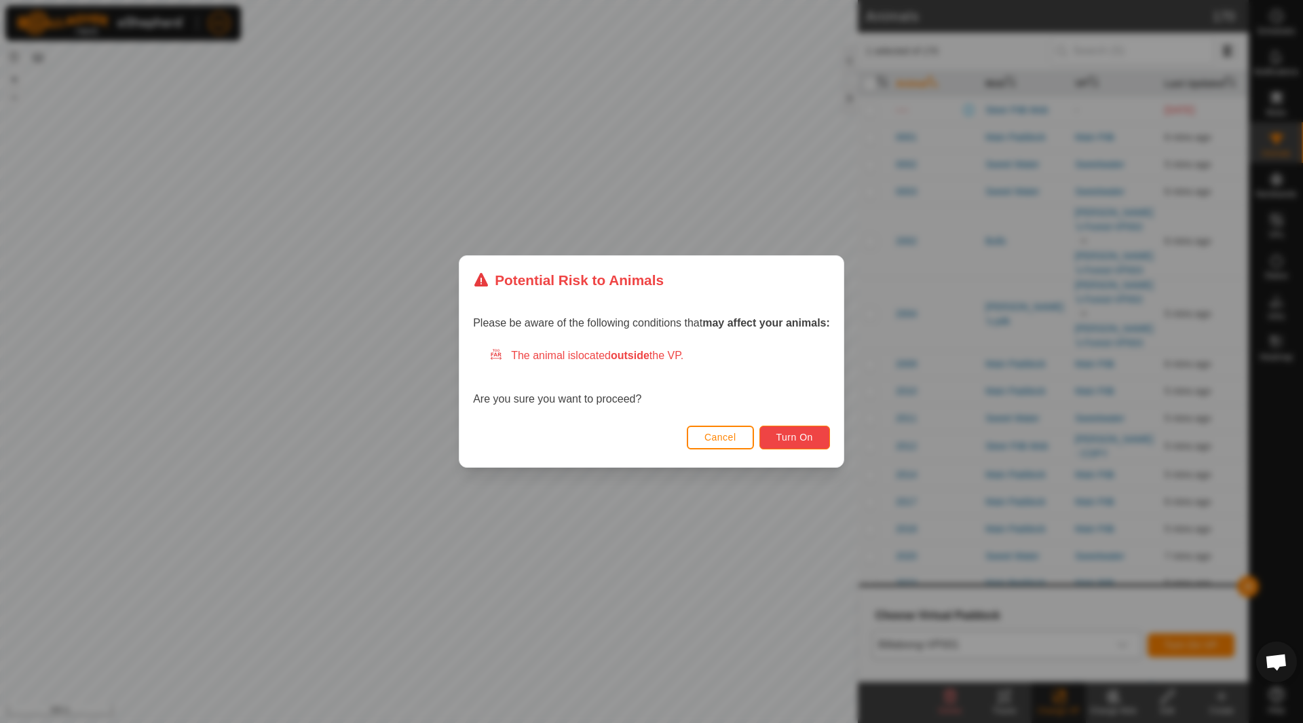
click at [785, 439] on span "Turn On" at bounding box center [794, 437] width 37 height 11
